Goal: Information Seeking & Learning: Learn about a topic

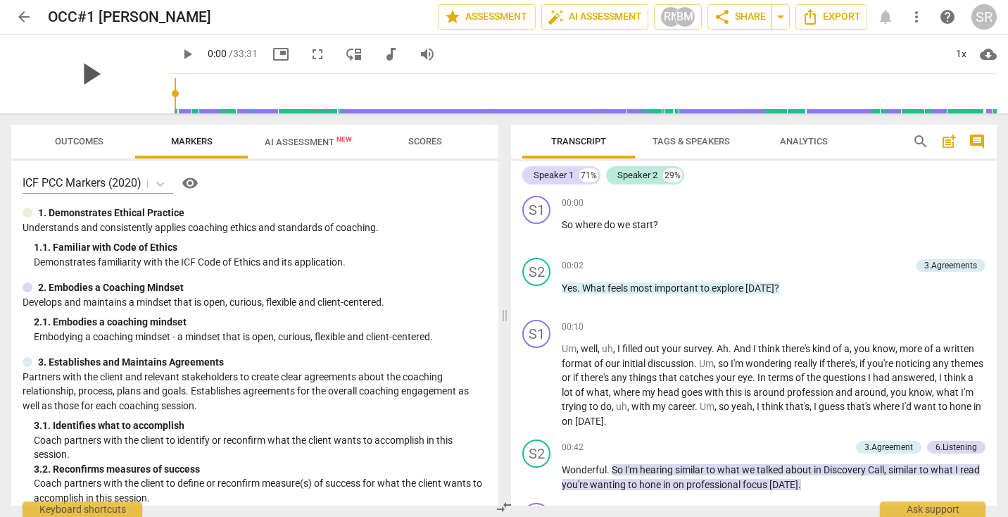
click at [89, 77] on span "play_arrow" at bounding box center [90, 74] width 37 height 37
click at [94, 72] on span "play_arrow" at bounding box center [90, 74] width 37 height 37
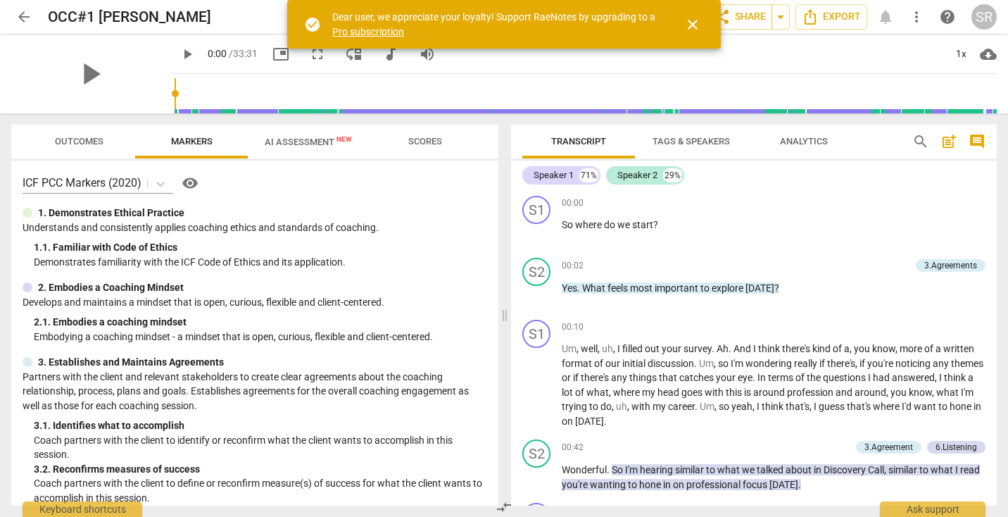
click at [695, 22] on span "close" at bounding box center [692, 24] width 17 height 17
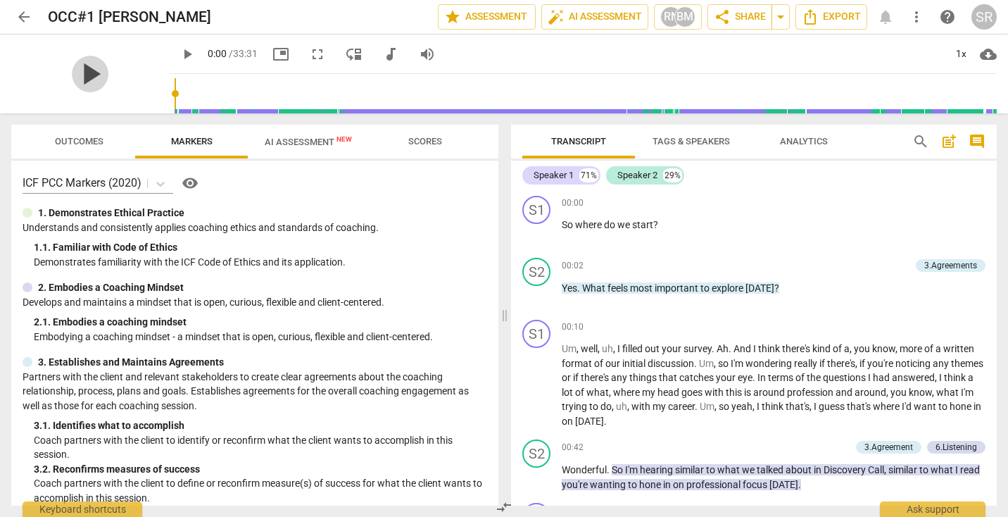
click at [82, 72] on span "play_arrow" at bounding box center [90, 74] width 37 height 37
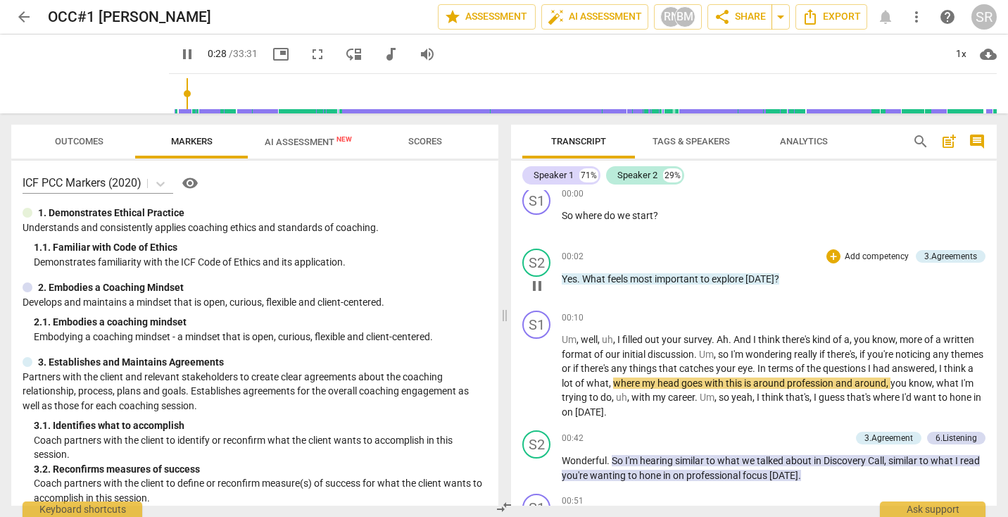
scroll to position [1, 0]
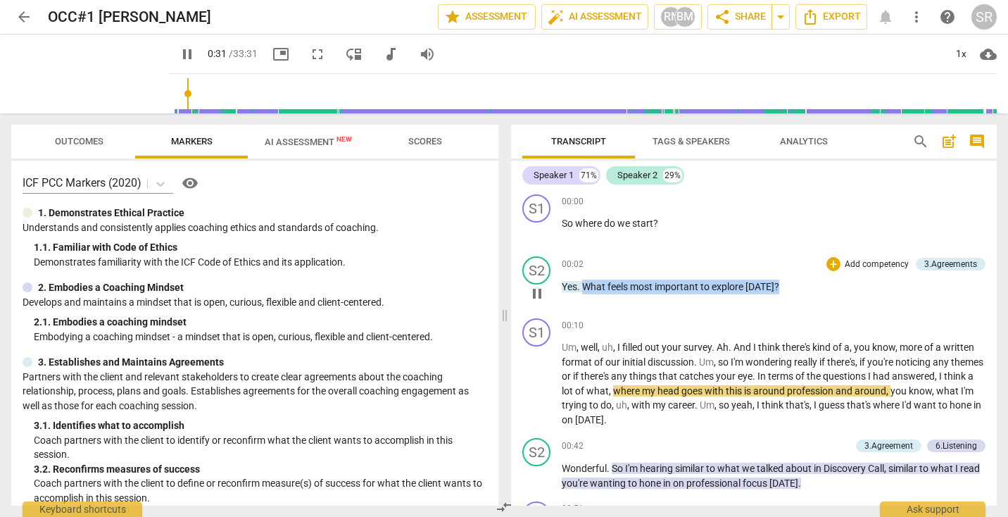
drag, startPoint x: 794, startPoint y: 284, endPoint x: 584, endPoint y: 285, distance: 209.8
click at [584, 285] on p "Yes . What feels most important to explore [DATE] ?" at bounding box center [774, 287] width 424 height 15
copy p "What feels most important to explore [DATE] ?"
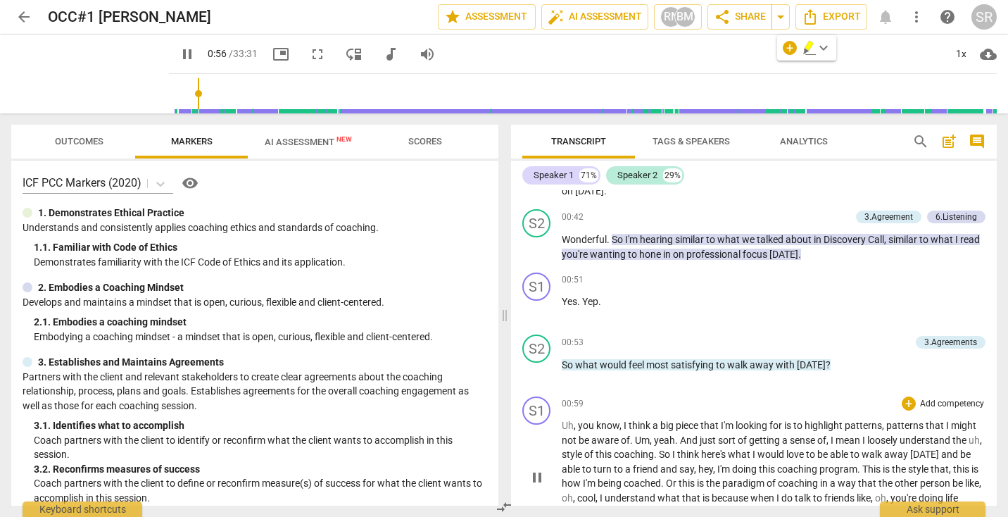
scroll to position [221, 0]
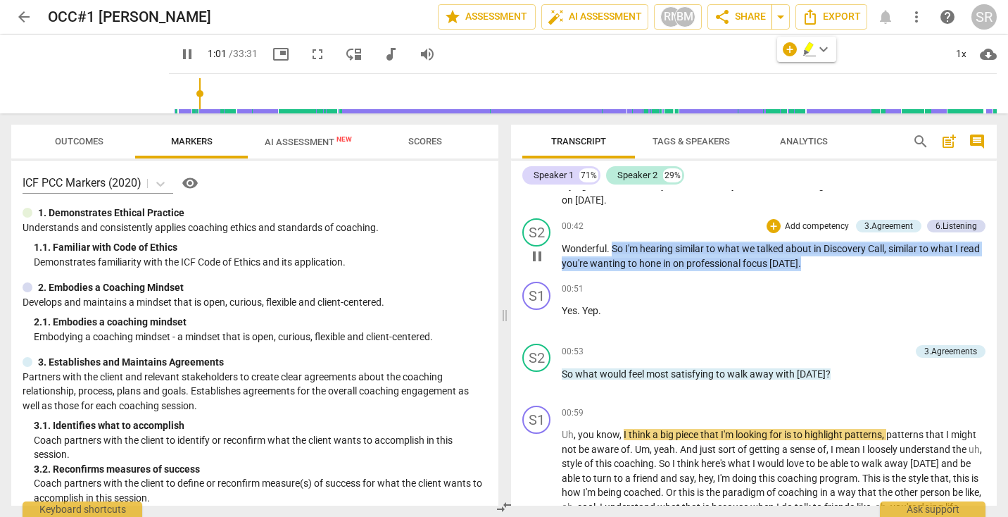
drag, startPoint x: 829, startPoint y: 265, endPoint x: 614, endPoint y: 248, distance: 215.4
click at [614, 248] on p "Wonderful . So I'm hearing similar to what we talked about in Discovery Call , …" at bounding box center [774, 256] width 424 height 29
copy p "So I'm hearing similar to what we talked about in Discovery Call , similar to w…"
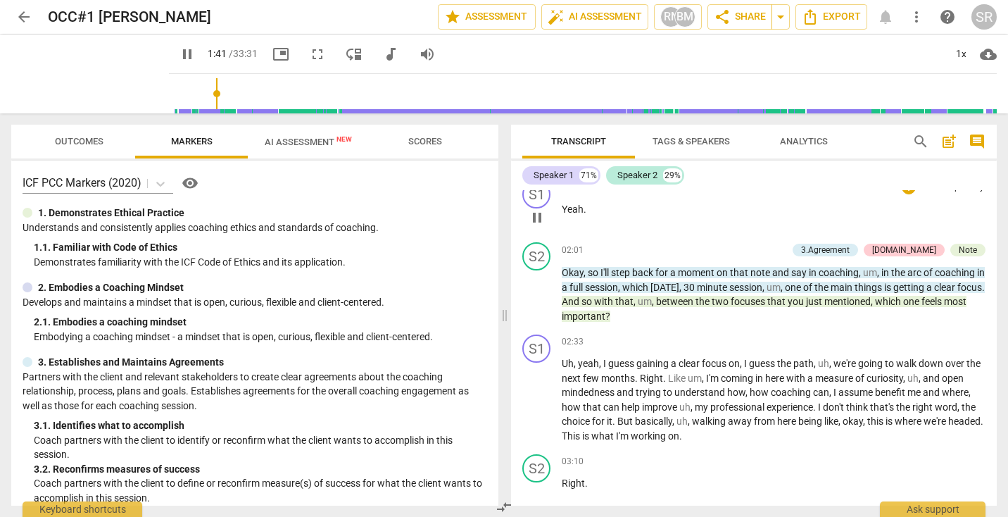
scroll to position [659, 0]
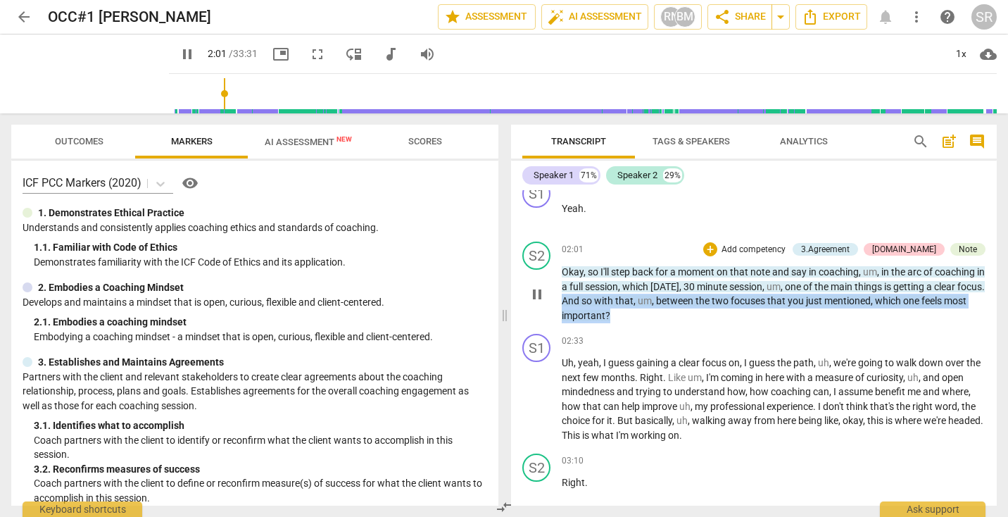
drag, startPoint x: 668, startPoint y: 334, endPoint x: 591, endPoint y: 321, distance: 78.5
click at [591, 321] on p "Okay , so I'll step back for a moment on that note and say in coaching , um , i…" at bounding box center [774, 294] width 424 height 58
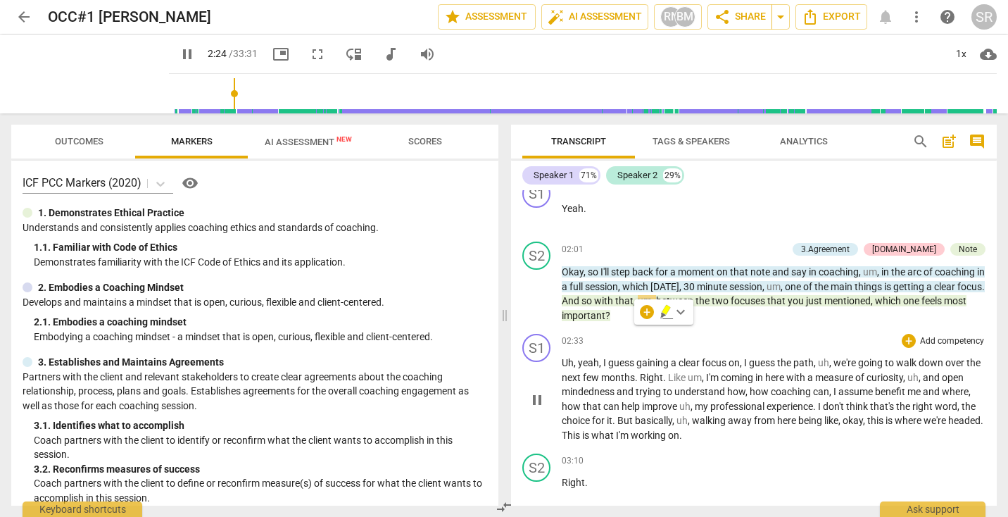
click at [760, 346] on div "S1 play_arrow pause 02:33 + Add competency keyboard_arrow_right Uh , yeah , I g…" at bounding box center [754, 388] width 486 height 120
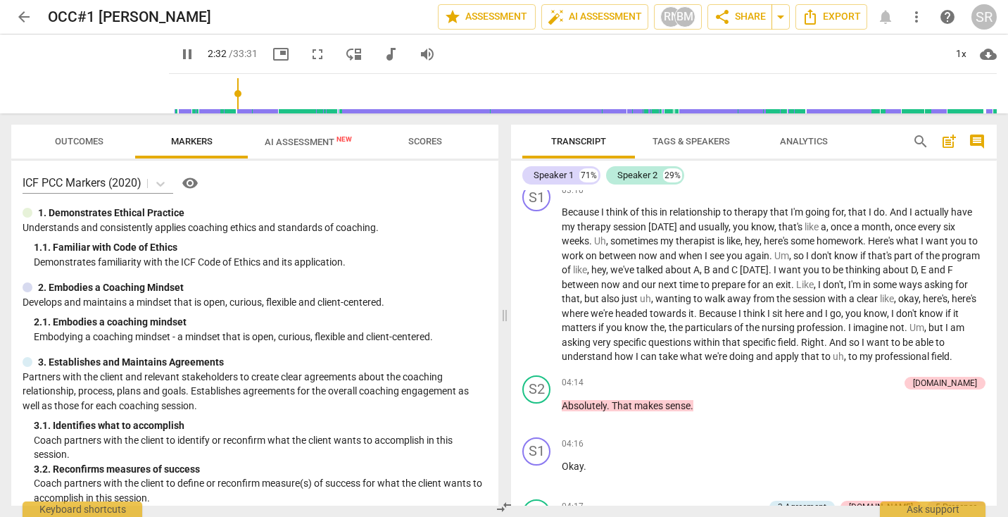
scroll to position [968, 0]
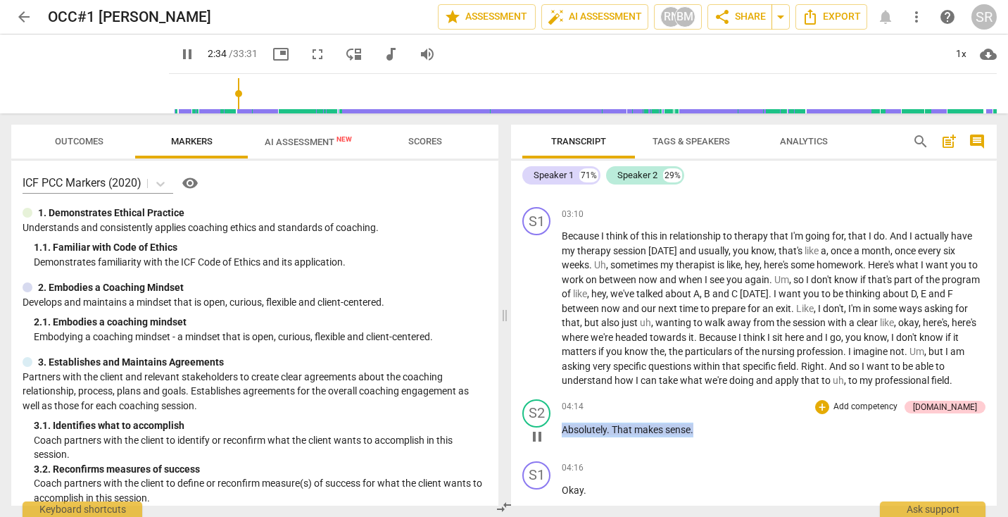
drag, startPoint x: 700, startPoint y: 443, endPoint x: 563, endPoint y: 439, distance: 137.4
click at [562, 437] on p "Absolutely . That makes sense ." at bounding box center [774, 429] width 424 height 15
copy p "Absolutely . That makes sense ."
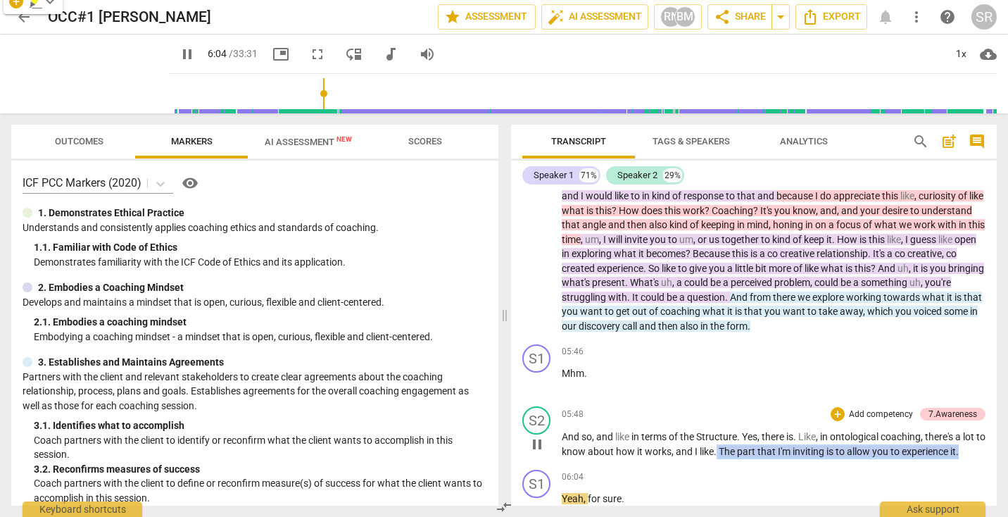
scroll to position [1656, 0]
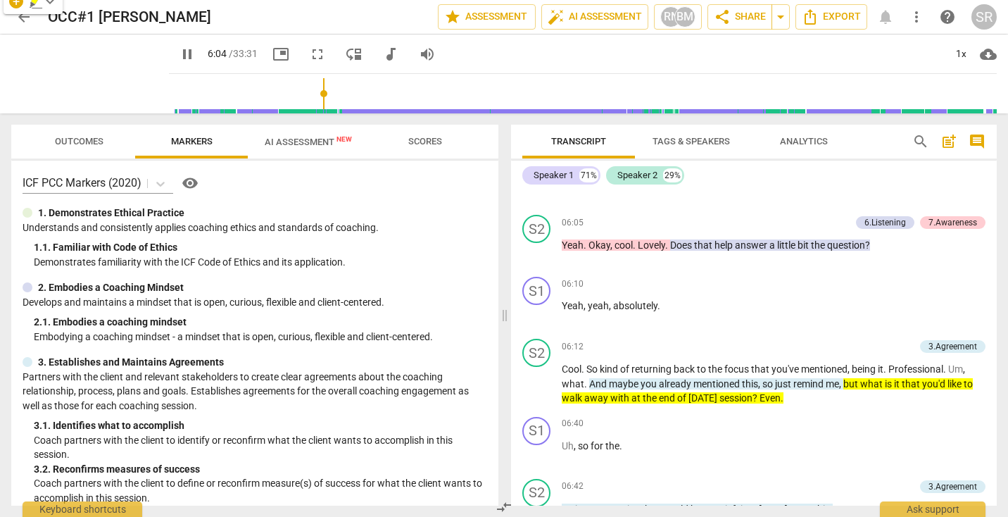
drag, startPoint x: 976, startPoint y: 468, endPoint x: 727, endPoint y: 466, distance: 249.3
click at [727, 466] on div "S1 play_arrow pause 00:00 + Add competency keyboard_arrow_right So where do we …" at bounding box center [754, 347] width 486 height 315
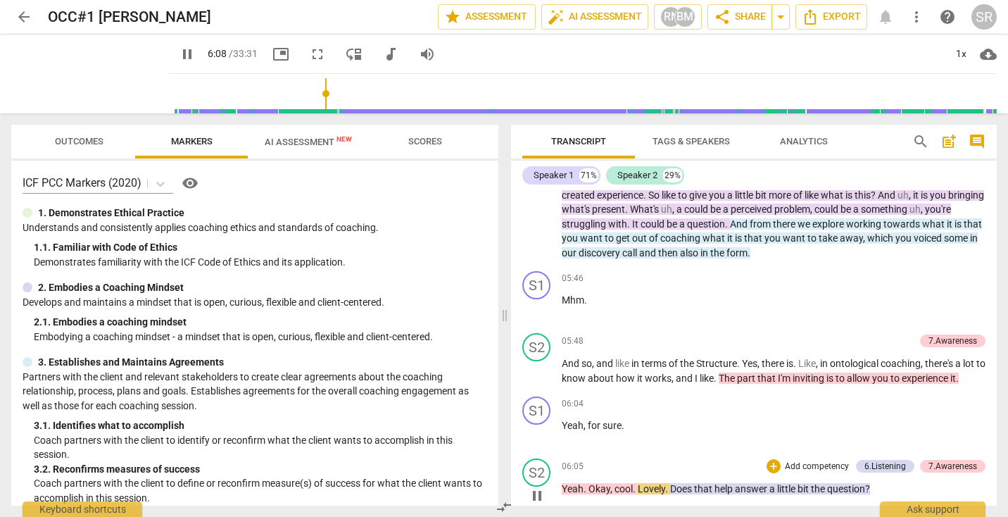
scroll to position [1427, 0]
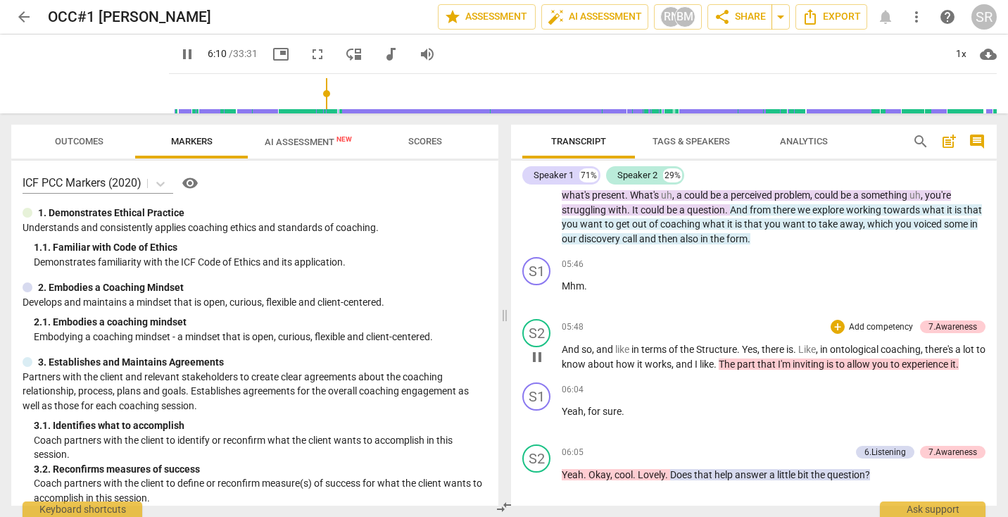
click at [836, 370] on span "is" at bounding box center [831, 363] width 9 height 11
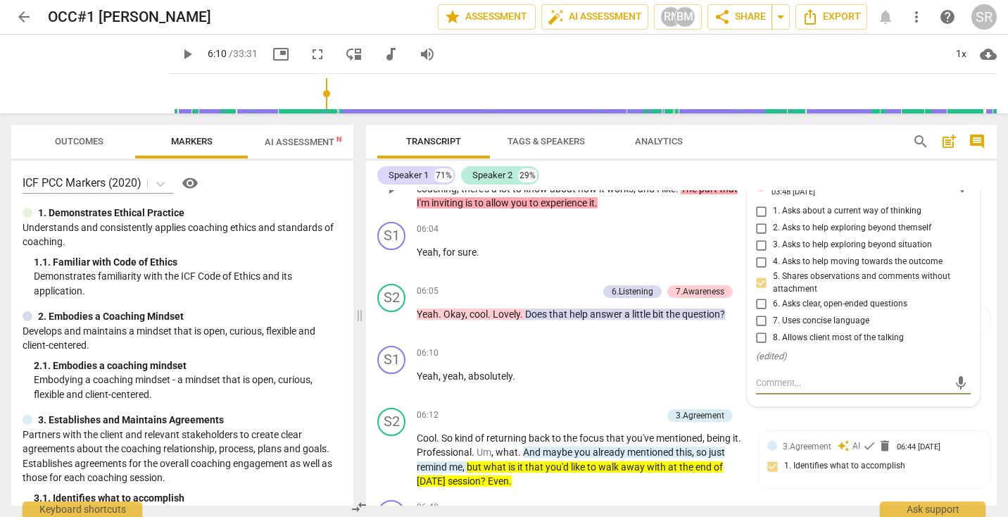
scroll to position [1701, 0]
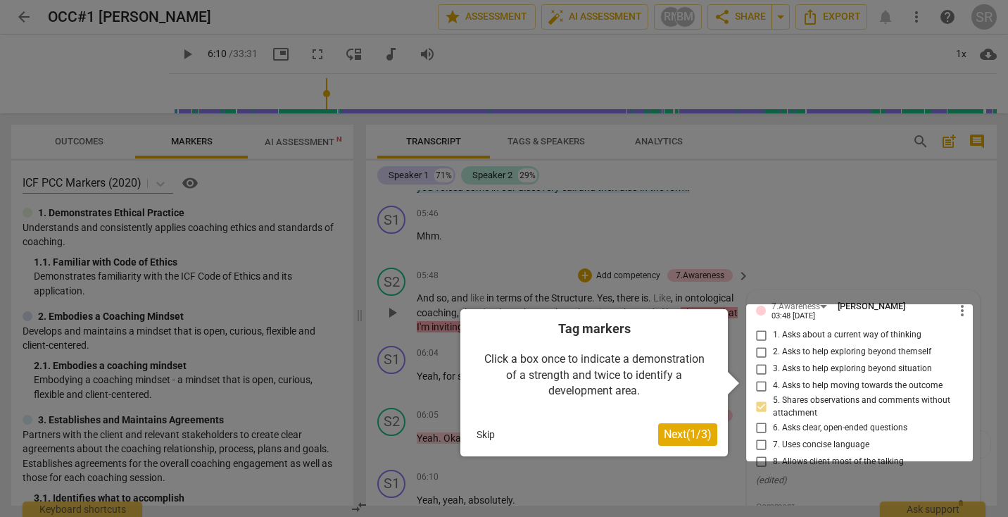
click at [693, 440] on span "Next ( 1 / 3 )" at bounding box center [688, 433] width 48 height 13
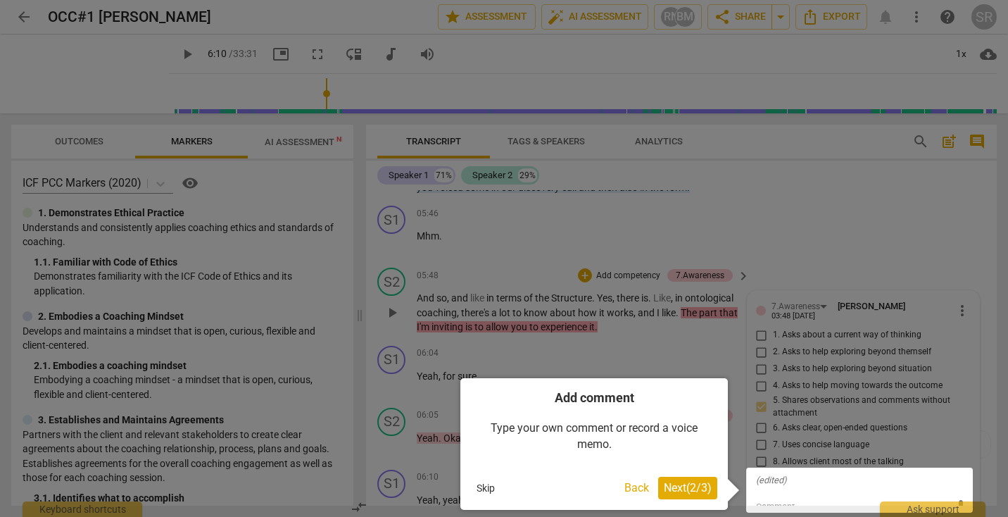
click at [695, 494] on span "Next ( 2 / 3 )" at bounding box center [688, 487] width 48 height 13
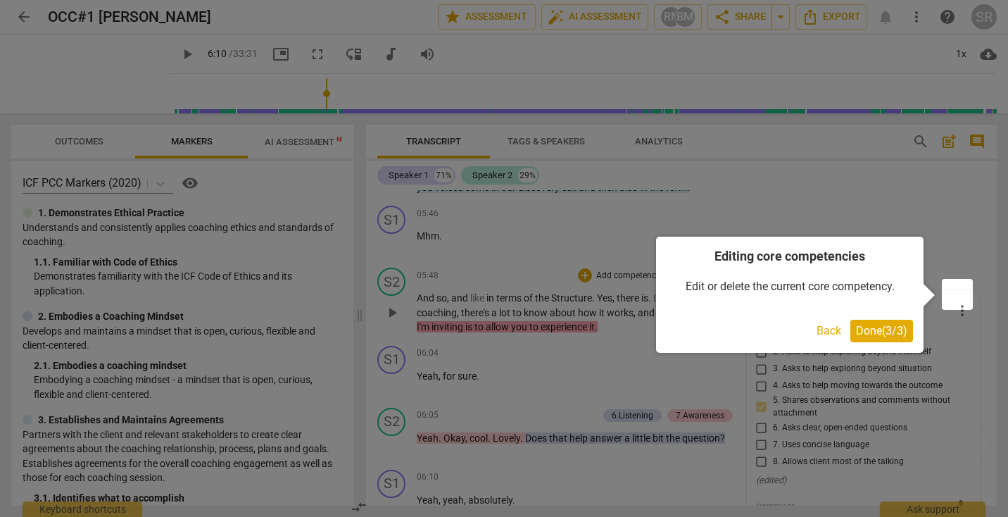
click at [883, 329] on span "Done ( 3 / 3 )" at bounding box center [881, 330] width 51 height 13
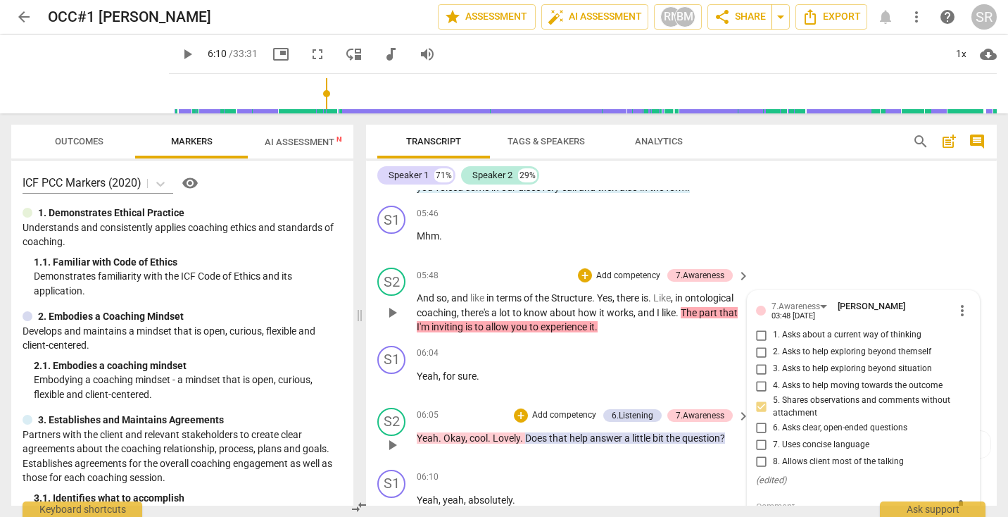
click at [662, 446] on div "S2 play_arrow pause 06:05 + Add competency 6.Listening 7.Awareness keyboard_arr…" at bounding box center [681, 433] width 631 height 62
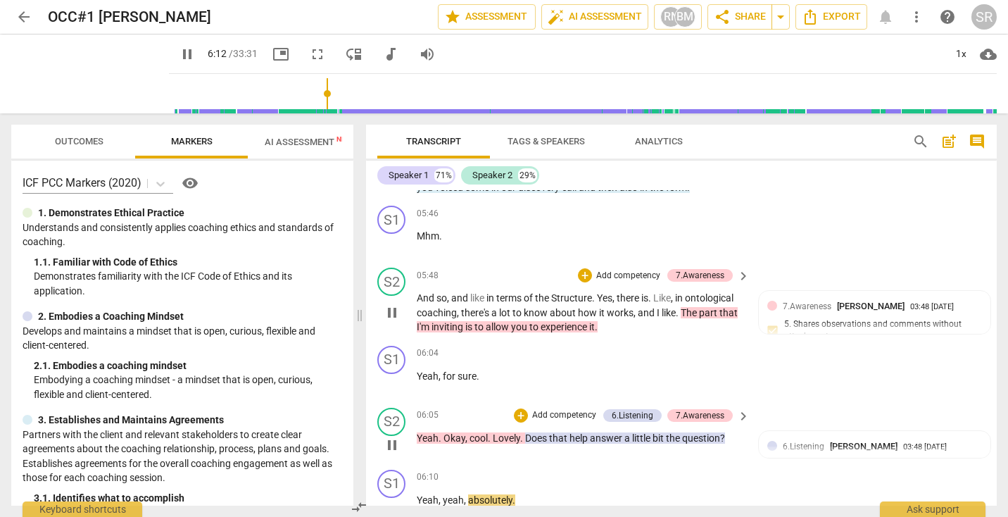
click at [386, 437] on span "pause" at bounding box center [392, 445] width 17 height 17
type input "372"
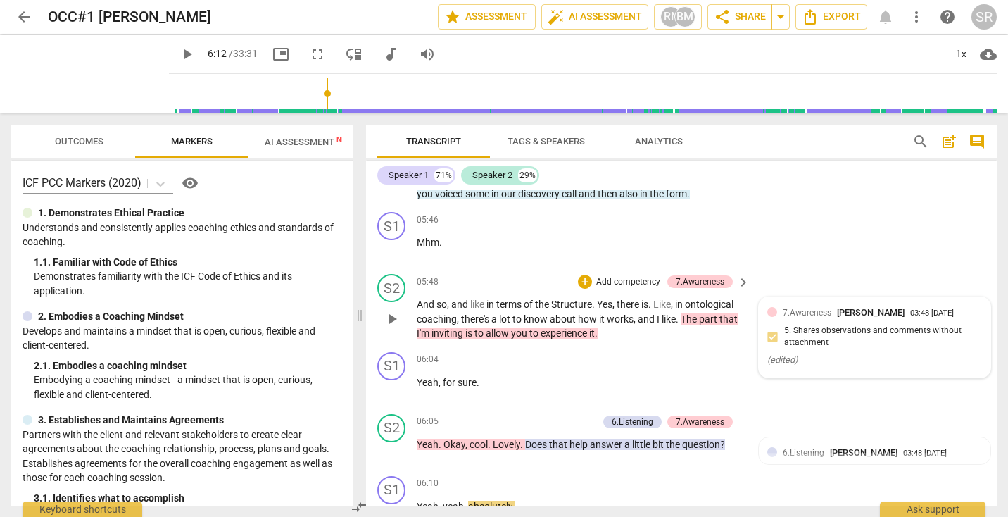
scroll to position [1711, 0]
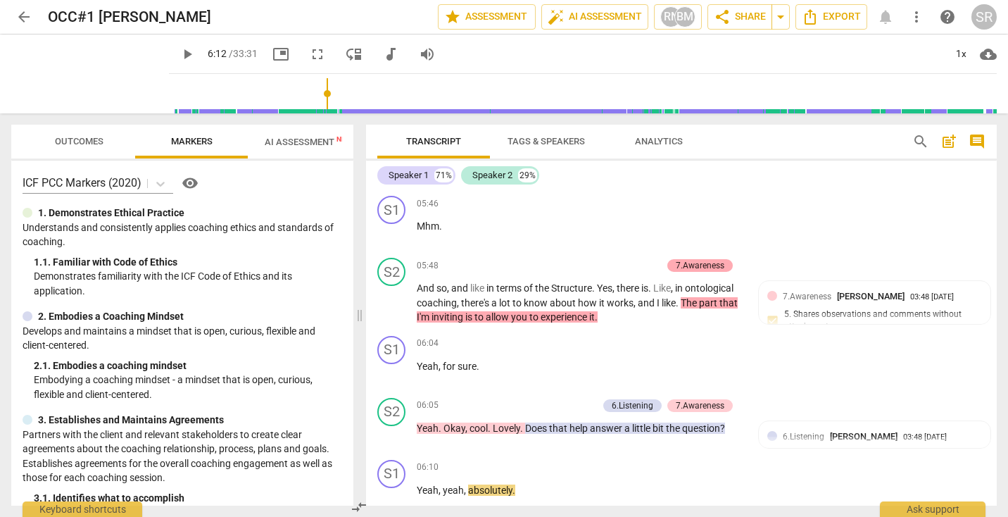
click at [707, 259] on div "7.Awareness" at bounding box center [700, 265] width 49 height 13
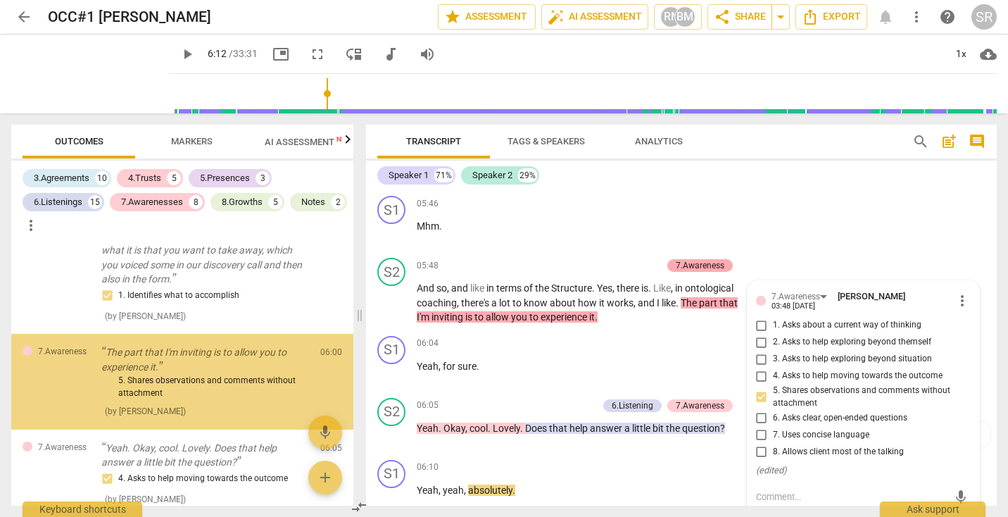
scroll to position [1780, 0]
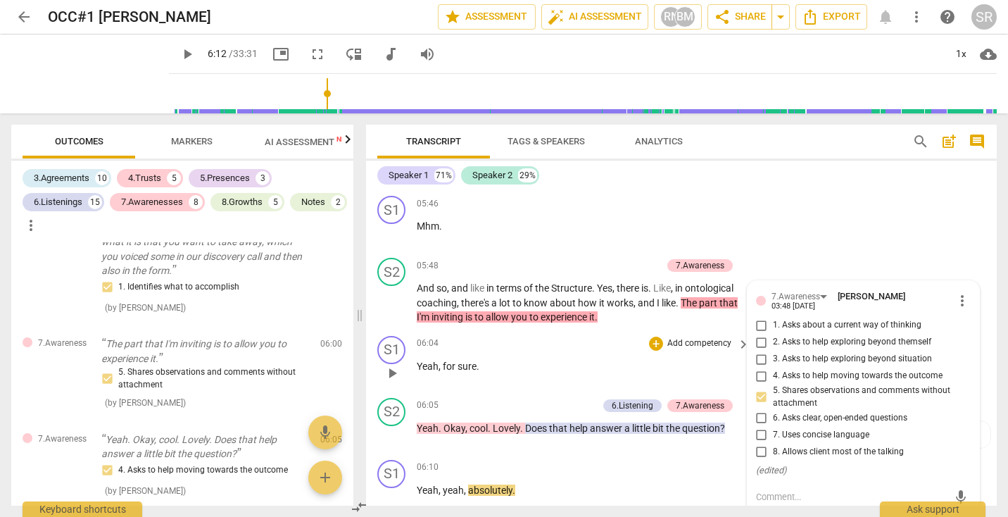
click at [631, 358] on div "06:04 + Add competency keyboard_arrow_right Yeah , for sure ." at bounding box center [584, 361] width 334 height 51
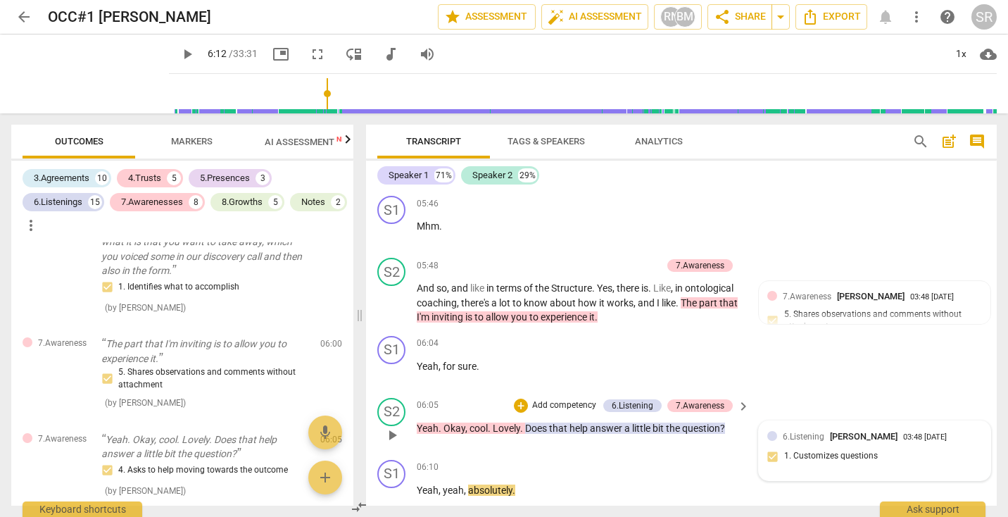
click at [797, 430] on div "6.Listening [PERSON_NAME]" at bounding box center [843, 436] width 120 height 13
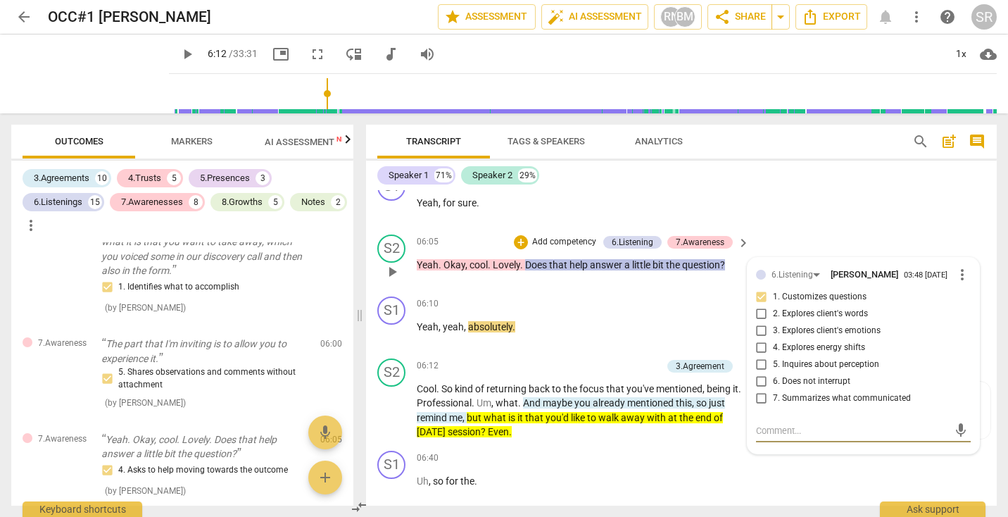
scroll to position [1873, 0]
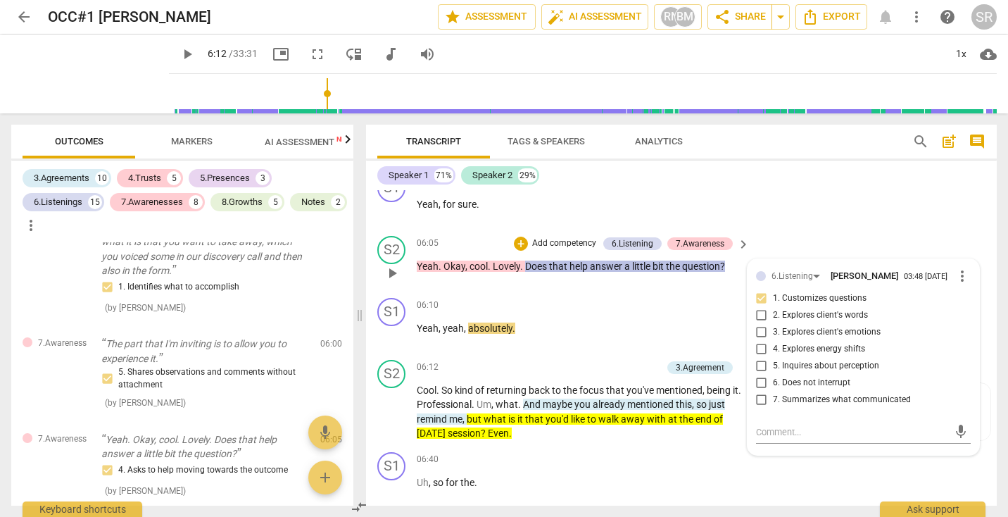
click at [677, 273] on div "S2 play_arrow pause 06:05 + Add competency 6.Listening 7.Awareness keyboard_arr…" at bounding box center [681, 261] width 631 height 62
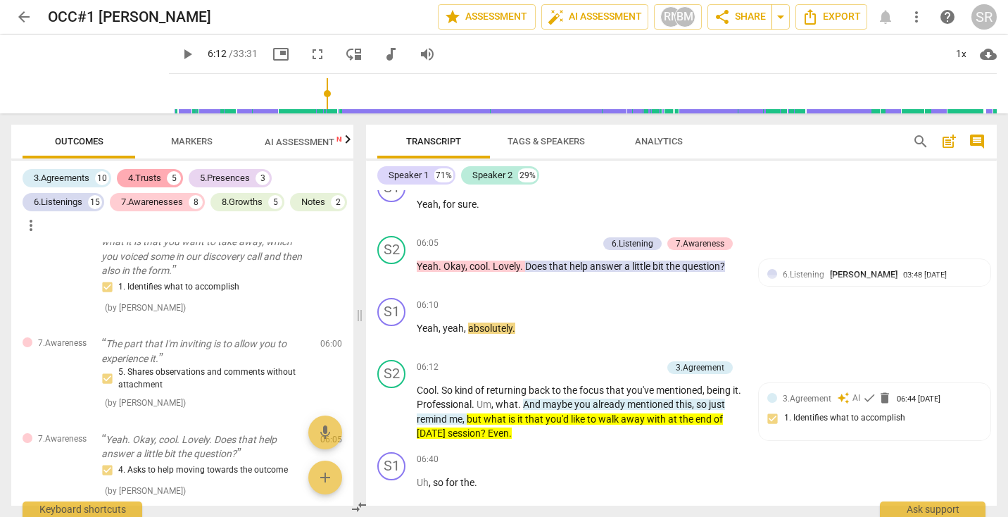
click at [147, 175] on div "4.Trusts" at bounding box center [144, 178] width 33 height 14
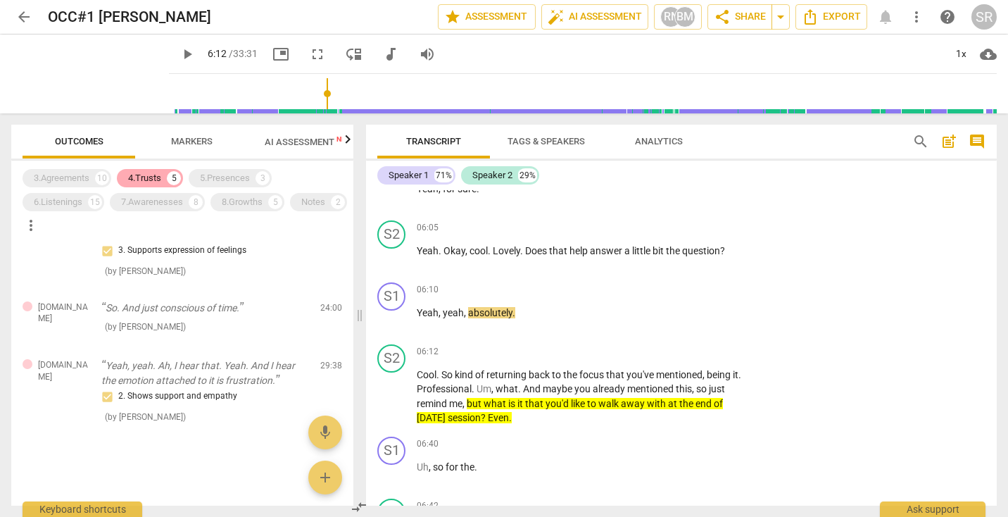
scroll to position [381, 0]
click at [149, 176] on div "4.Trusts" at bounding box center [144, 178] width 33 height 14
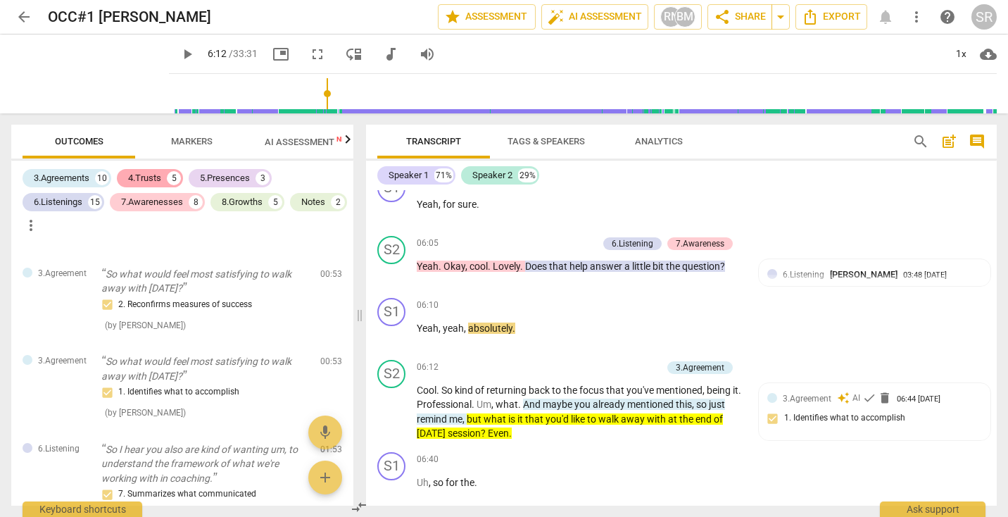
scroll to position [1684, 0]
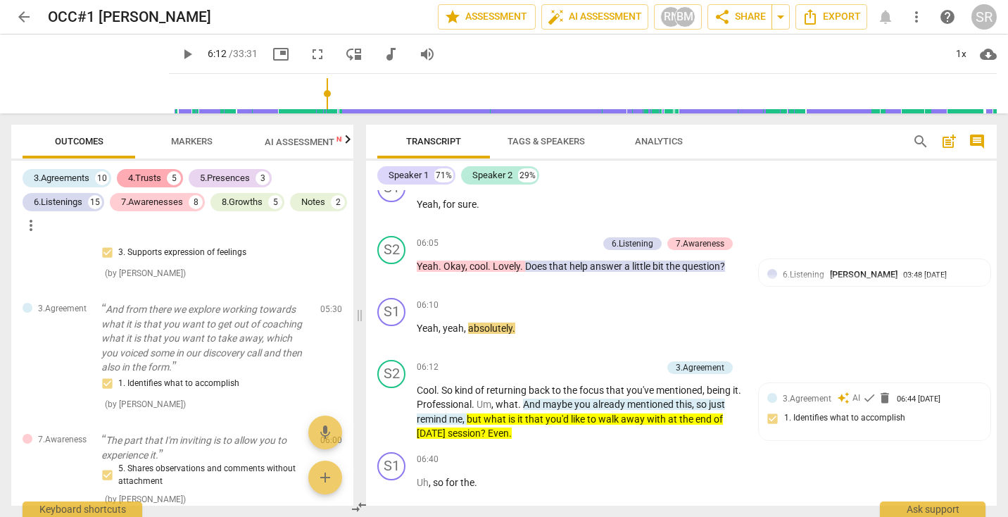
click at [149, 176] on div "4.Trusts" at bounding box center [144, 178] width 33 height 14
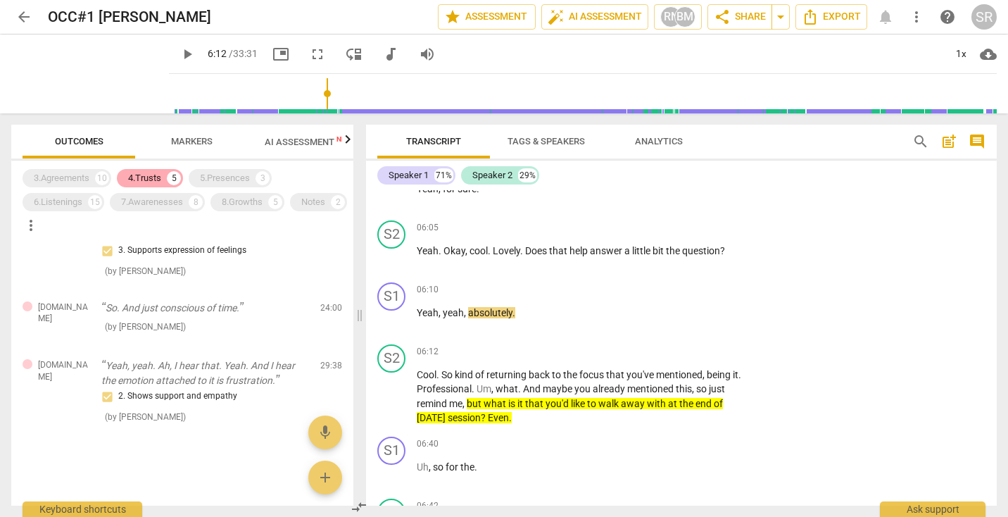
scroll to position [381, 0]
click at [149, 176] on div "4.Trusts" at bounding box center [144, 178] width 33 height 14
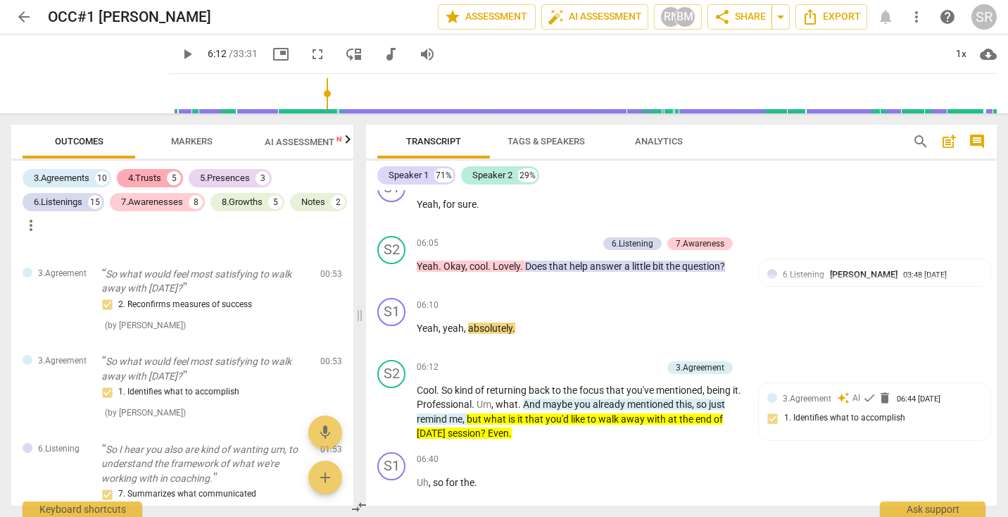
scroll to position [1684, 0]
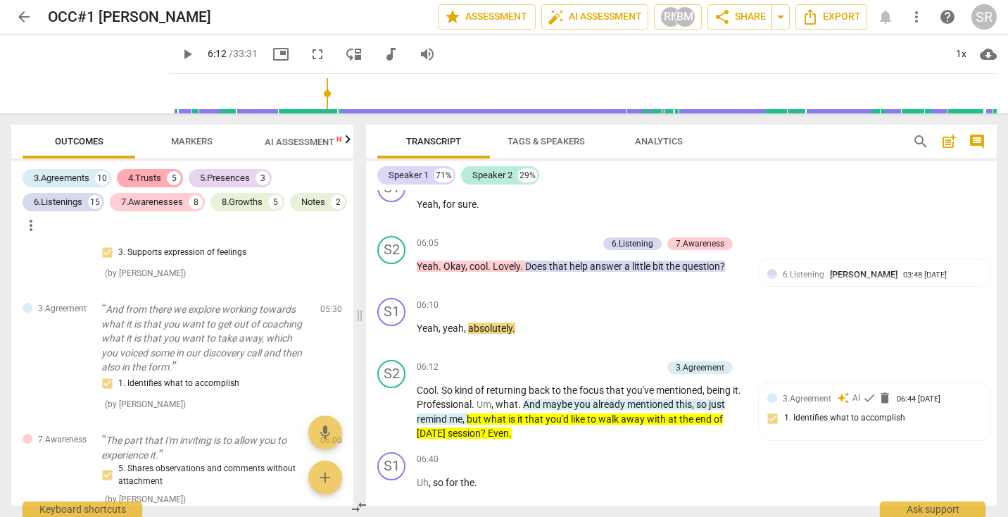
click at [149, 176] on div "4.Trusts" at bounding box center [144, 178] width 33 height 14
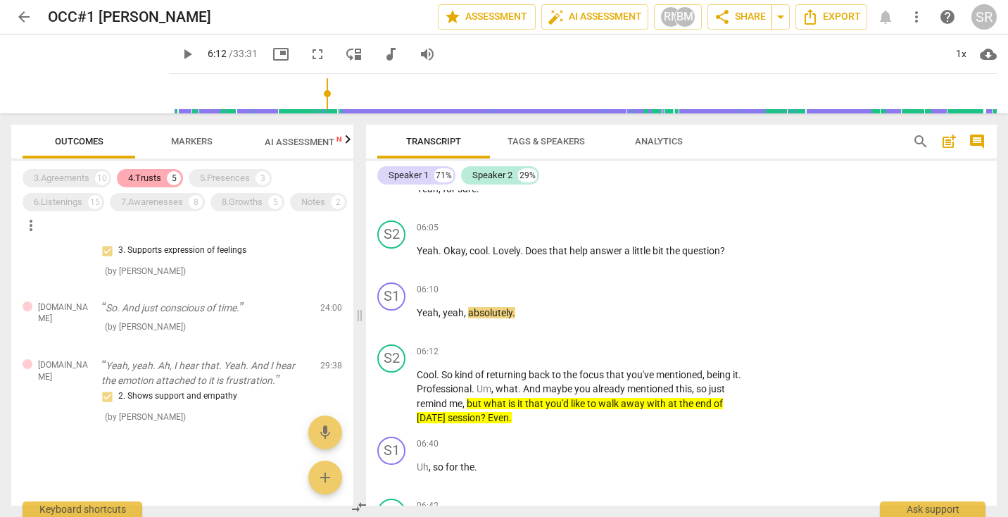
scroll to position [381, 0]
click at [141, 182] on div "4.Trusts" at bounding box center [144, 178] width 33 height 14
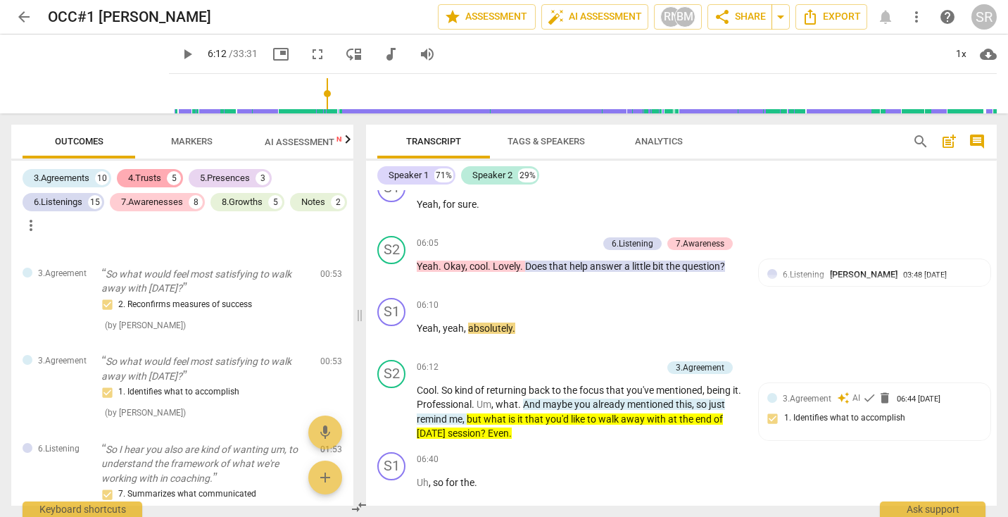
scroll to position [1684, 0]
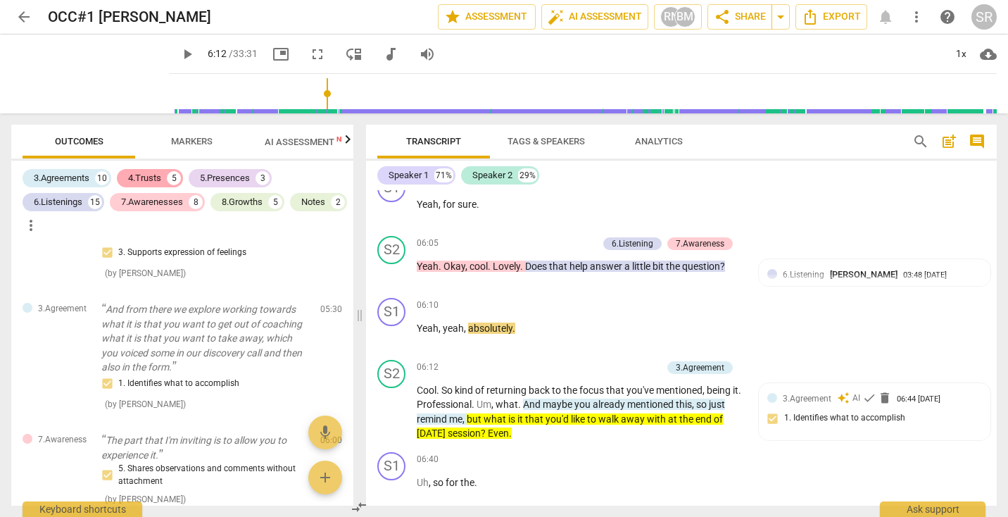
click at [141, 182] on div "4.Trusts" at bounding box center [144, 178] width 33 height 14
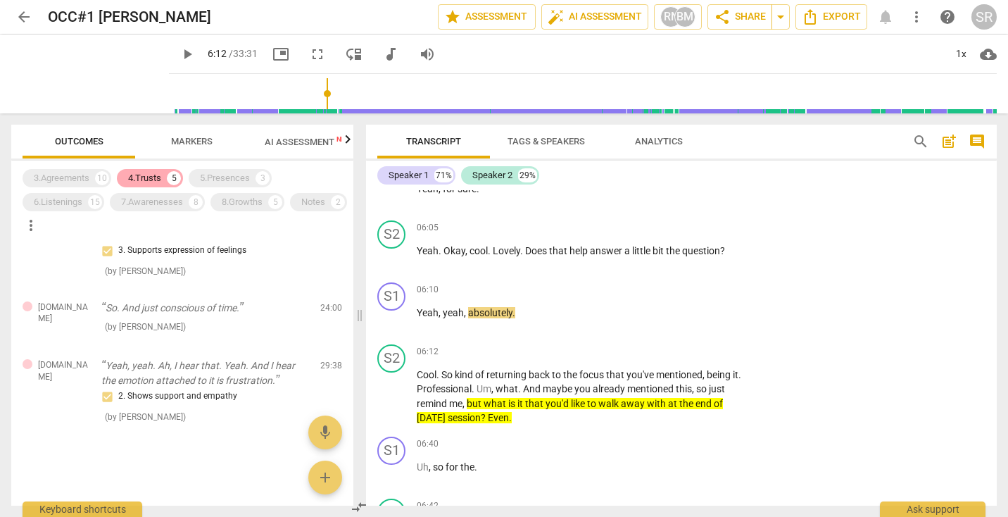
scroll to position [381, 0]
click at [170, 177] on div "5" at bounding box center [174, 178] width 14 height 14
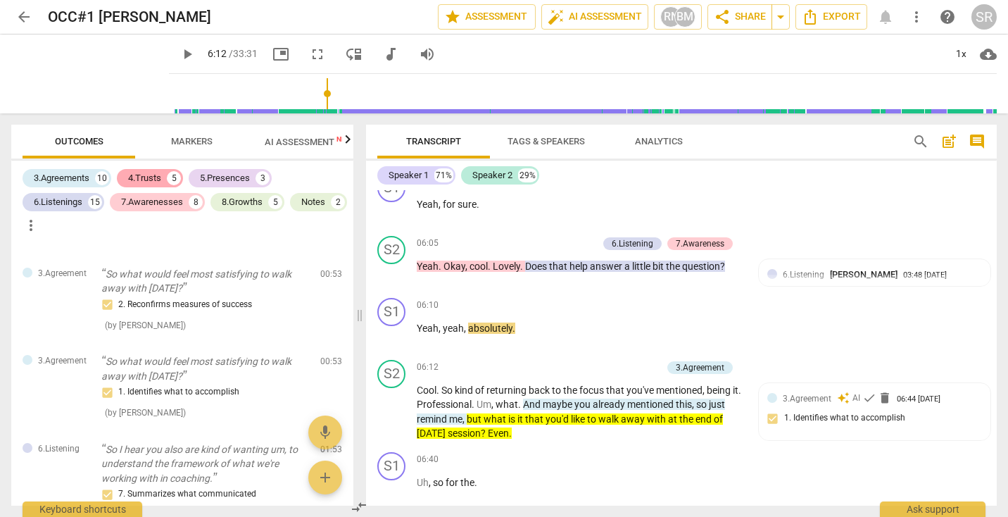
scroll to position [1684, 0]
